Goal: Task Accomplishment & Management: Manage account settings

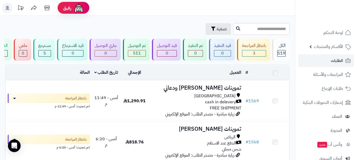
click at [330, 60] on link "الطلبات" at bounding box center [325, 60] width 55 height 13
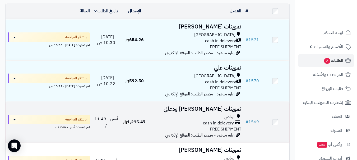
scroll to position [53, 0]
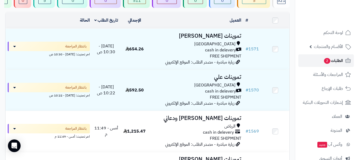
click at [317, 61] on link "الطلبات 2" at bounding box center [325, 60] width 55 height 13
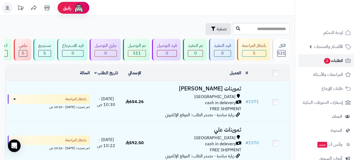
click at [323, 63] on span "الطلبات 2" at bounding box center [333, 60] width 20 height 7
click at [322, 61] on link "الطلبات 2" at bounding box center [325, 60] width 55 height 13
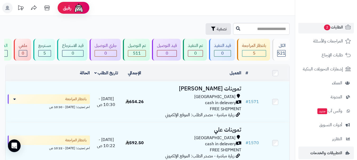
scroll to position [53, 0]
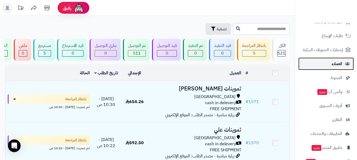
click at [334, 68] on link "العملاء" at bounding box center [325, 64] width 55 height 13
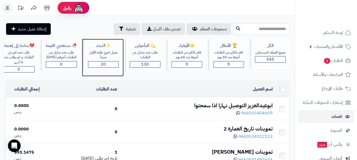
click at [107, 59] on div "عميل اجري طلبه الأول حديثاّ" at bounding box center [103, 55] width 31 height 10
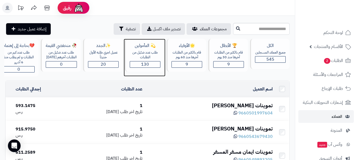
click at [143, 64] on span "130" at bounding box center [145, 64] width 8 height 6
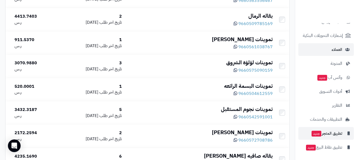
scroll to position [67, 0]
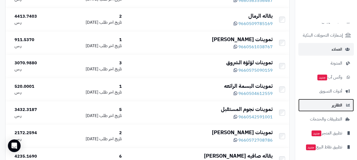
click at [331, 108] on link "التقارير" at bounding box center [325, 105] width 55 height 13
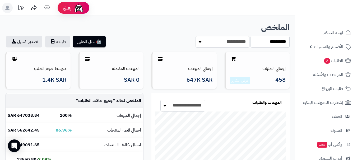
click at [265, 43] on select "**********" at bounding box center [270, 42] width 39 height 12
select select "******"
click at [251, 36] on select "**********" at bounding box center [270, 42] width 39 height 12
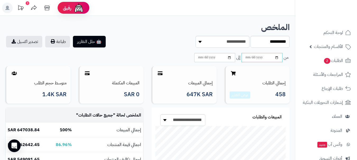
click at [254, 58] on input "date" at bounding box center [262, 57] width 41 height 9
click at [276, 58] on input "date" at bounding box center [262, 57] width 41 height 9
type input "**********"
click at [228, 61] on input "date" at bounding box center [214, 57] width 41 height 9
click at [229, 58] on input "date" at bounding box center [214, 57] width 41 height 9
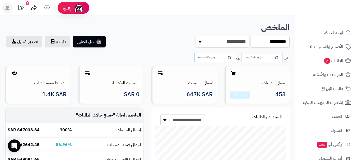
type input "**********"
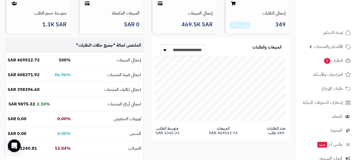
scroll to position [79, 0]
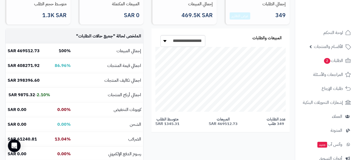
click at [168, 141] on div "**********" at bounding box center [147, 105] width 292 height 153
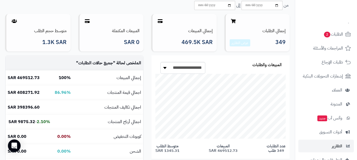
scroll to position [26, 0]
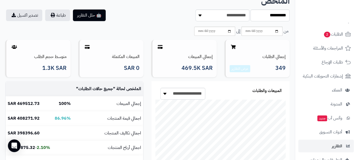
click at [137, 17] on div "🤖 حلل التقارير طباعة تصدير اكسيل" at bounding box center [74, 16] width 146 height 12
drag, startPoint x: 153, startPoint y: 24, endPoint x: 179, endPoint y: 34, distance: 28.6
click at [153, 24] on div "**********" at bounding box center [220, 23] width 146 height 26
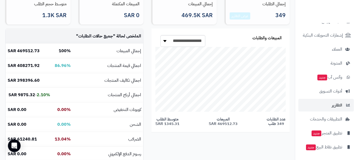
scroll to position [106, 0]
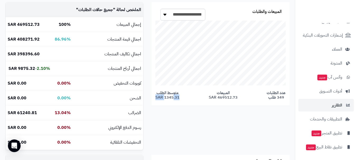
drag, startPoint x: 171, startPoint y: 96, endPoint x: 179, endPoint y: 95, distance: 8.3
click at [161, 95] on span "متوسط الطلب 1345.31 SAR" at bounding box center [167, 95] width 24 height 9
click at [212, 95] on span "المبيعات 469512.73 SAR" at bounding box center [223, 95] width 29 height 9
click at [271, 95] on span "عدد الطلبات 349 طلب" at bounding box center [276, 95] width 19 height 9
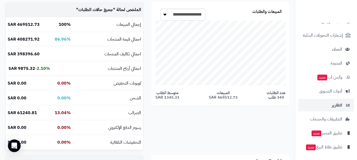
click at [271, 95] on span "عدد الطلبات 349 طلب" at bounding box center [276, 95] width 19 height 9
click at [231, 97] on span "المبيعات 469512.73 SAR" at bounding box center [223, 95] width 29 height 9
click at [168, 99] on span "متوسط الطلب 1345.31 SAR" at bounding box center [167, 95] width 24 height 9
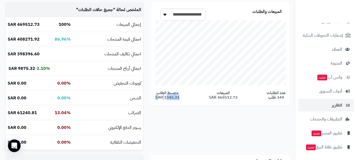
click at [168, 99] on span "متوسط الطلب 1345.31 SAR" at bounding box center [167, 95] width 24 height 9
click at [185, 136] on div "**********" at bounding box center [147, 78] width 292 height 153
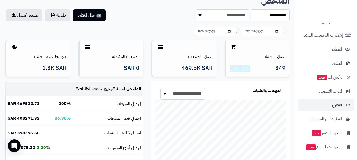
scroll to position [0, 0]
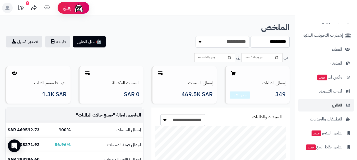
click at [158, 42] on section "**********" at bounding box center [220, 42] width 138 height 12
click at [154, 36] on section "**********" at bounding box center [220, 42] width 138 height 12
drag, startPoint x: 154, startPoint y: 33, endPoint x: 161, endPoint y: 33, distance: 7.1
click at [155, 33] on div "**********" at bounding box center [147, 42] width 284 height 39
click at [171, 36] on section "**********" at bounding box center [220, 42] width 138 height 12
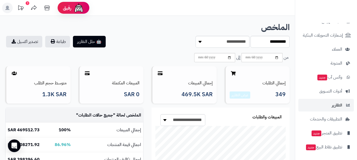
click at [171, 36] on section "**********" at bounding box center [220, 42] width 138 height 12
drag, startPoint x: 168, startPoint y: 28, endPoint x: 215, endPoint y: 19, distance: 47.3
click at [169, 28] on h1 "الملخص" at bounding box center [147, 27] width 284 height 9
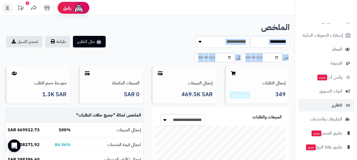
drag, startPoint x: 259, startPoint y: 27, endPoint x: 234, endPoint y: 26, distance: 25.7
click at [290, 27] on div "**********" at bounding box center [147, 65] width 284 height 85
click at [215, 25] on h1 "الملخص" at bounding box center [147, 27] width 284 height 9
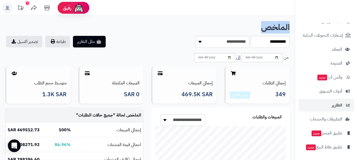
drag, startPoint x: 254, startPoint y: 29, endPoint x: 289, endPoint y: 26, distance: 35.3
click at [289, 26] on h1 "الملخص" at bounding box center [147, 27] width 284 height 9
click at [242, 26] on h1 "الملخص" at bounding box center [147, 27] width 284 height 9
click at [323, 108] on link "التقارير" at bounding box center [325, 105] width 55 height 13
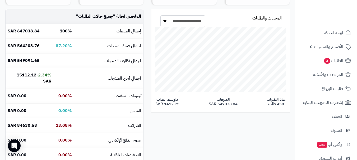
scroll to position [79, 0]
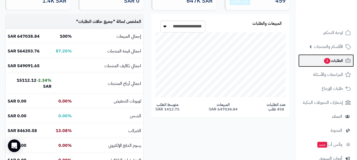
click at [336, 62] on span "الطلبات 3" at bounding box center [333, 60] width 20 height 7
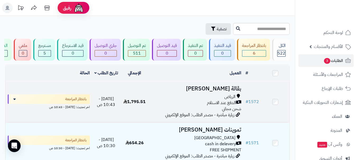
click at [134, 105] on span "1,795.51" at bounding box center [134, 102] width 22 height 6
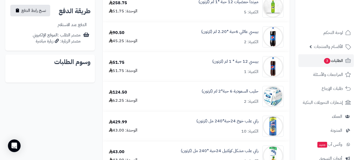
scroll to position [211, 0]
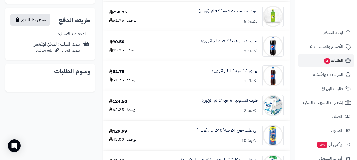
click at [197, 80] on div "بيبسي 12 حبة * 1 لتر (كرتون) الكمية: 1" at bounding box center [222, 76] width 132 height 21
click at [247, 71] on link "بيبسي 12 حبة * 1 لتر (كرتون)" at bounding box center [235, 71] width 46 height 6
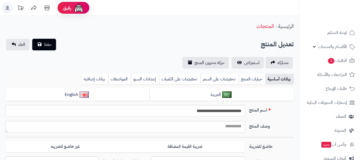
type input "*****"
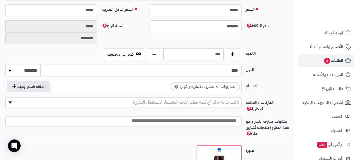
scroll to position [238, 0]
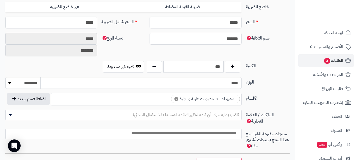
click at [203, 71] on input "***" at bounding box center [193, 67] width 60 height 12
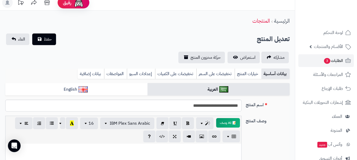
scroll to position [0, 0]
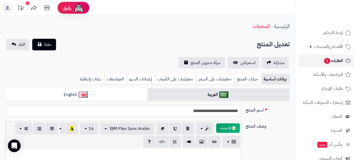
click at [314, 61] on link "الطلبات 3" at bounding box center [325, 60] width 55 height 13
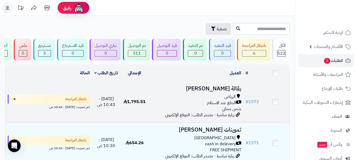
click at [180, 105] on div "الدفع عند الاستلام" at bounding box center [196, 103] width 90 height 6
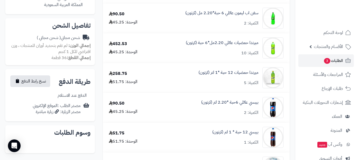
scroll to position [159, 0]
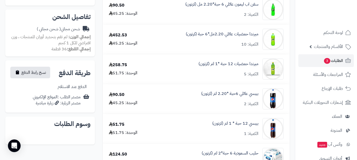
click at [175, 94] on div "بيبسي عائلي 6حبة *2.20 لتر (كرتون) الكمية: 2" at bounding box center [222, 99] width 132 height 21
click at [212, 103] on div "بيبسي عائلي 6حبة *2.20 لتر (كرتون) الكمية: 2" at bounding box center [229, 99] width 57 height 16
click at [247, 93] on link "بيبسي عائلي 6حبة *2.20 لتر (كرتون)" at bounding box center [229, 94] width 57 height 6
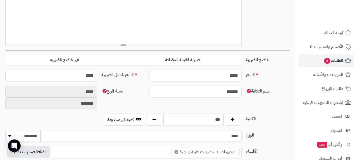
scroll to position [185, 0]
click at [321, 62] on link "الطلبات 3" at bounding box center [325, 60] width 55 height 13
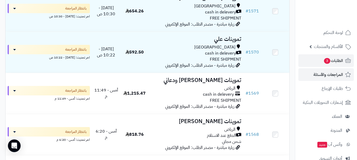
scroll to position [106, 0]
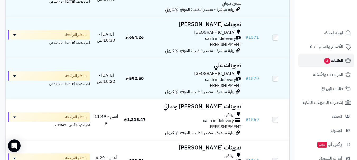
click at [331, 60] on span "الطلبات 3" at bounding box center [333, 60] width 20 height 7
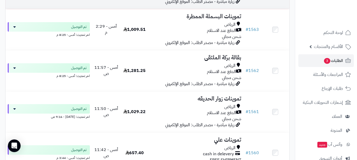
scroll to position [396, 0]
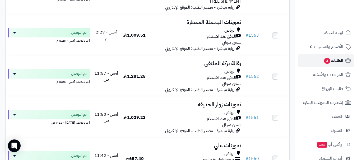
click at [313, 61] on link "الطلبات 3" at bounding box center [325, 60] width 55 height 13
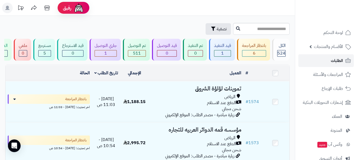
click at [335, 61] on span "الطلبات" at bounding box center [337, 60] width 12 height 7
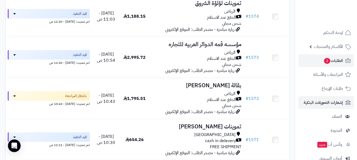
scroll to position [185, 0]
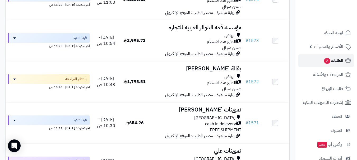
click at [325, 66] on link "الطلبات 2" at bounding box center [325, 60] width 55 height 13
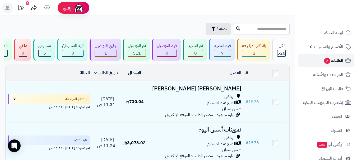
click at [319, 58] on link "الطلبات 2" at bounding box center [325, 60] width 55 height 13
click at [318, 61] on link "الطلبات 2" at bounding box center [325, 60] width 55 height 13
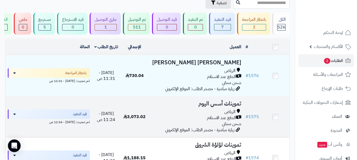
scroll to position [26, 0]
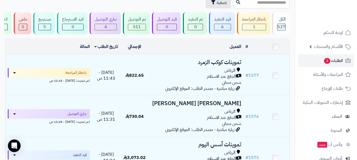
scroll to position [26, 0]
click at [330, 64] on link "الطلبات 3" at bounding box center [325, 60] width 55 height 13
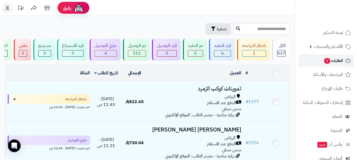
click at [313, 63] on link "الطلبات 3" at bounding box center [325, 60] width 55 height 13
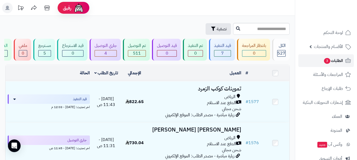
click at [334, 60] on span "الطلبات 3" at bounding box center [333, 60] width 20 height 7
click at [337, 63] on span "الطلبات 3" at bounding box center [333, 60] width 20 height 7
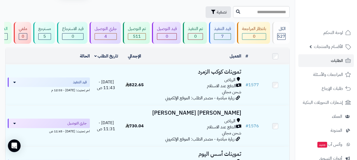
scroll to position [26, 0]
